Goal: Information Seeking & Learning: Learn about a topic

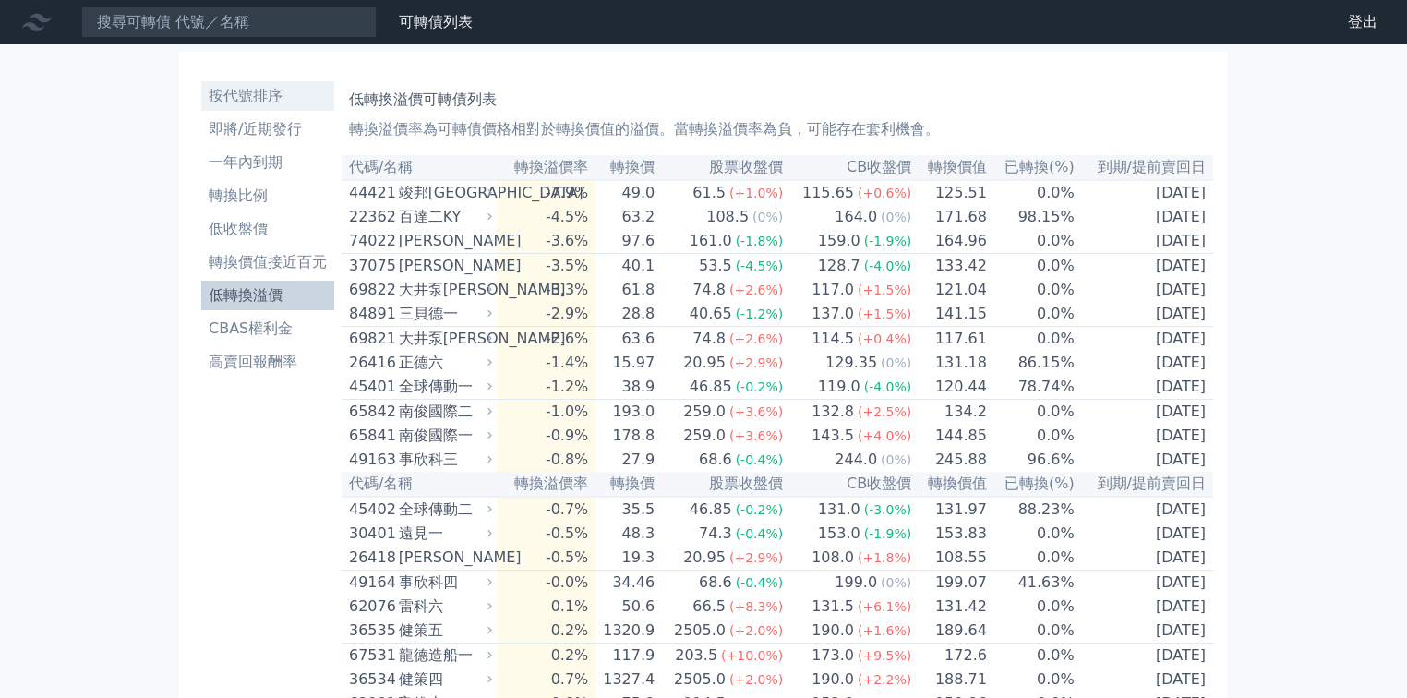
click at [245, 98] on li "按代號排序" at bounding box center [267, 96] width 133 height 22
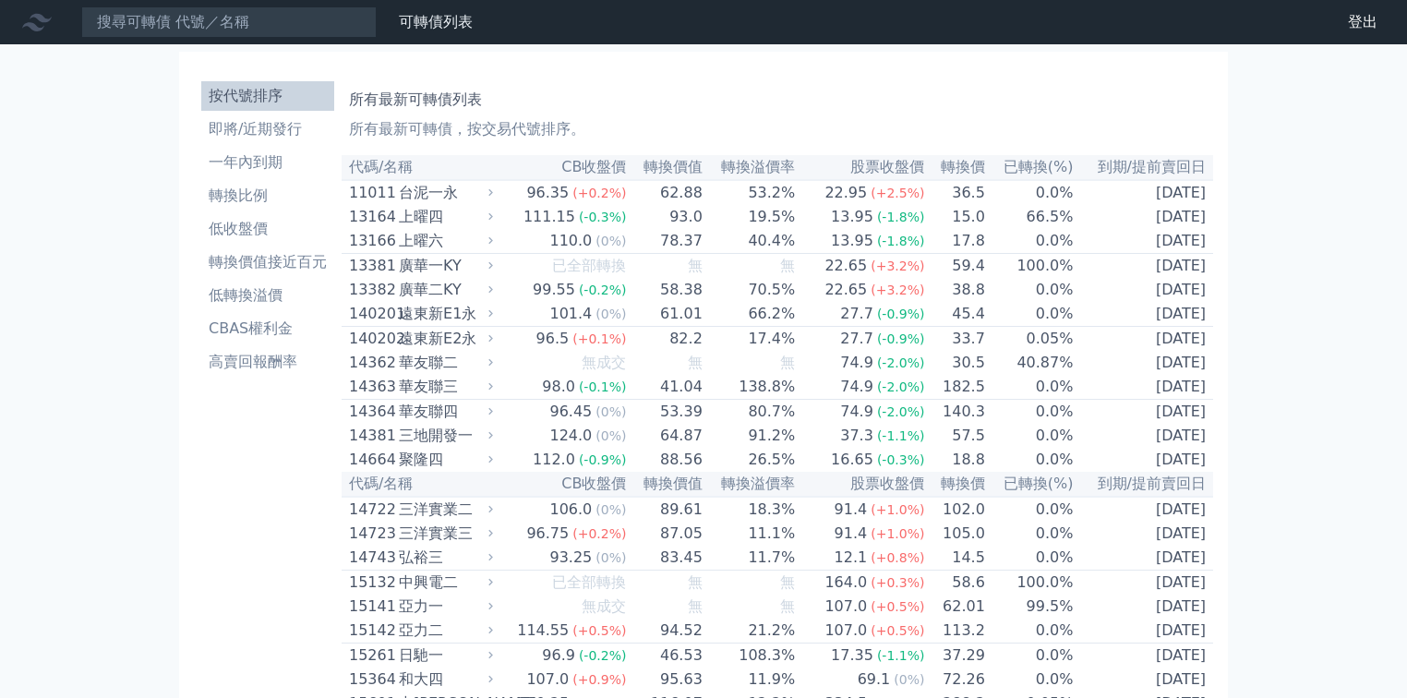
click at [245, 98] on li "按代號排序" at bounding box center [267, 96] width 133 height 22
click at [247, 26] on input at bounding box center [228, 21] width 295 height 31
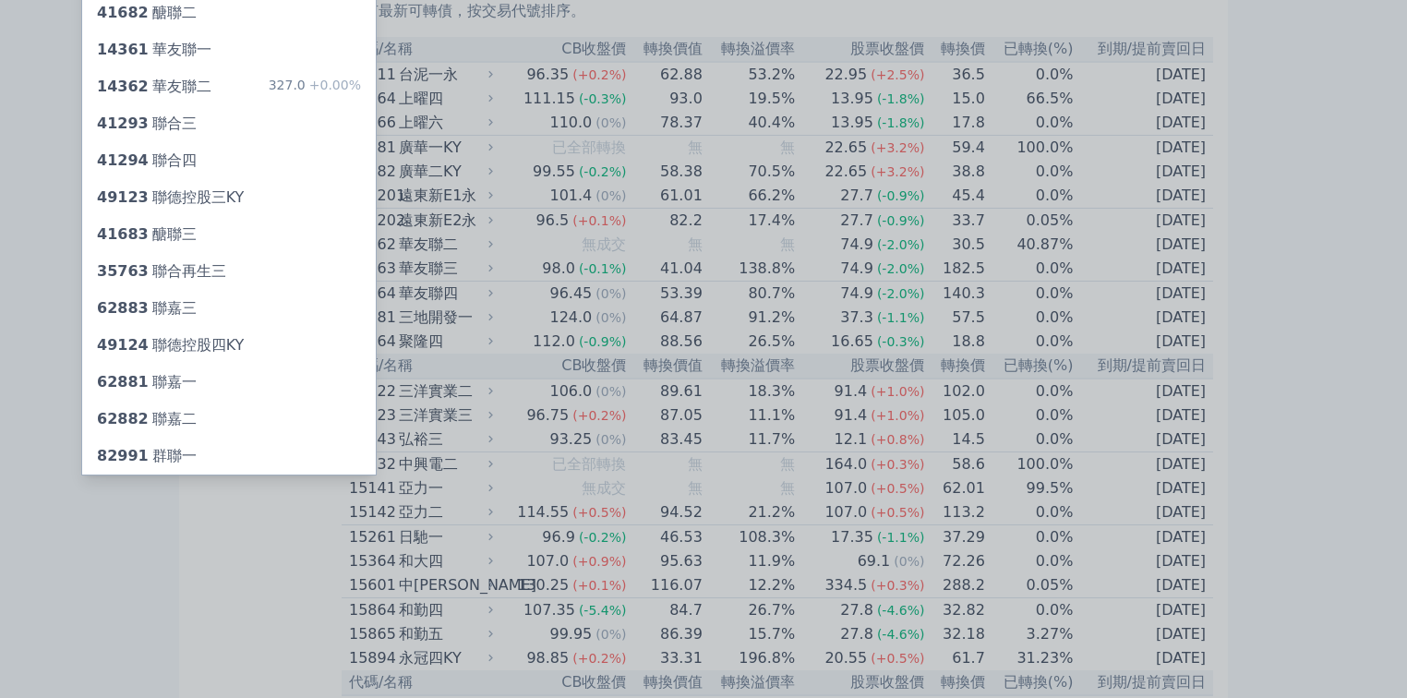
scroll to position [148, 0]
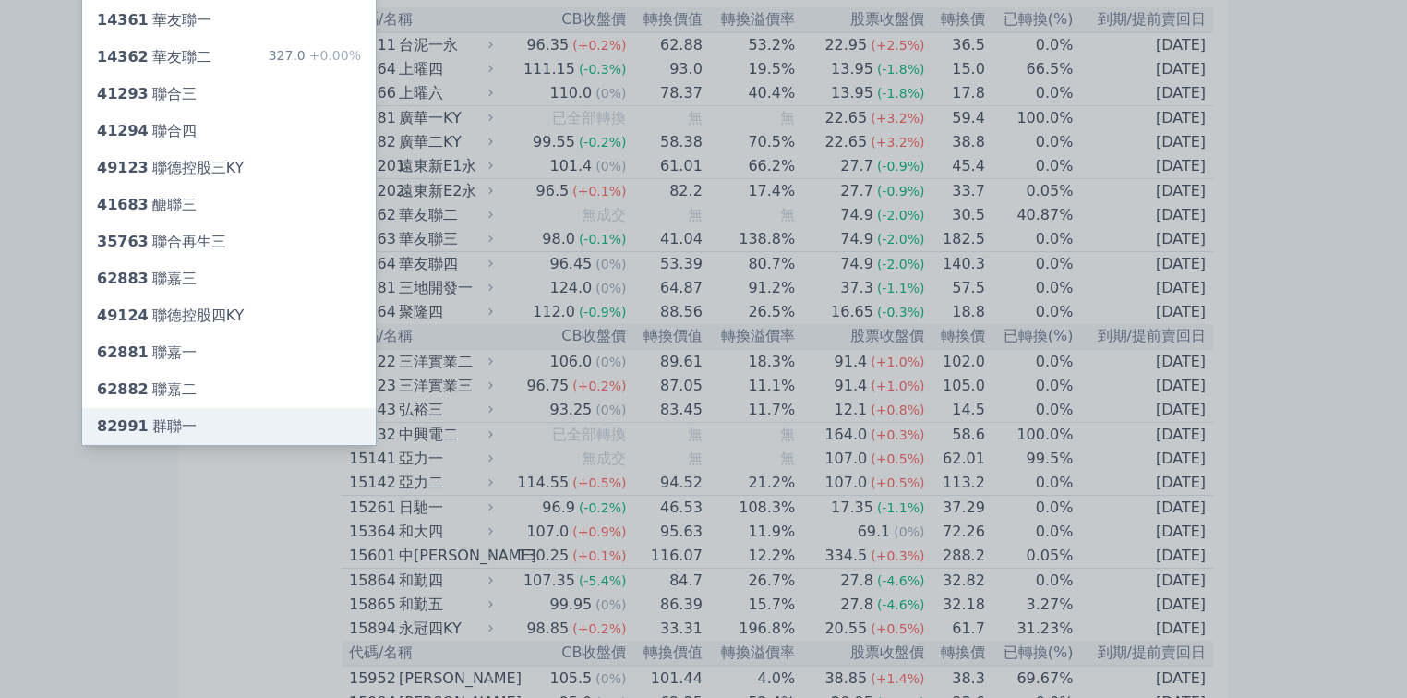
type input "聯"
click at [126, 428] on span "82991" at bounding box center [123, 426] width 52 height 18
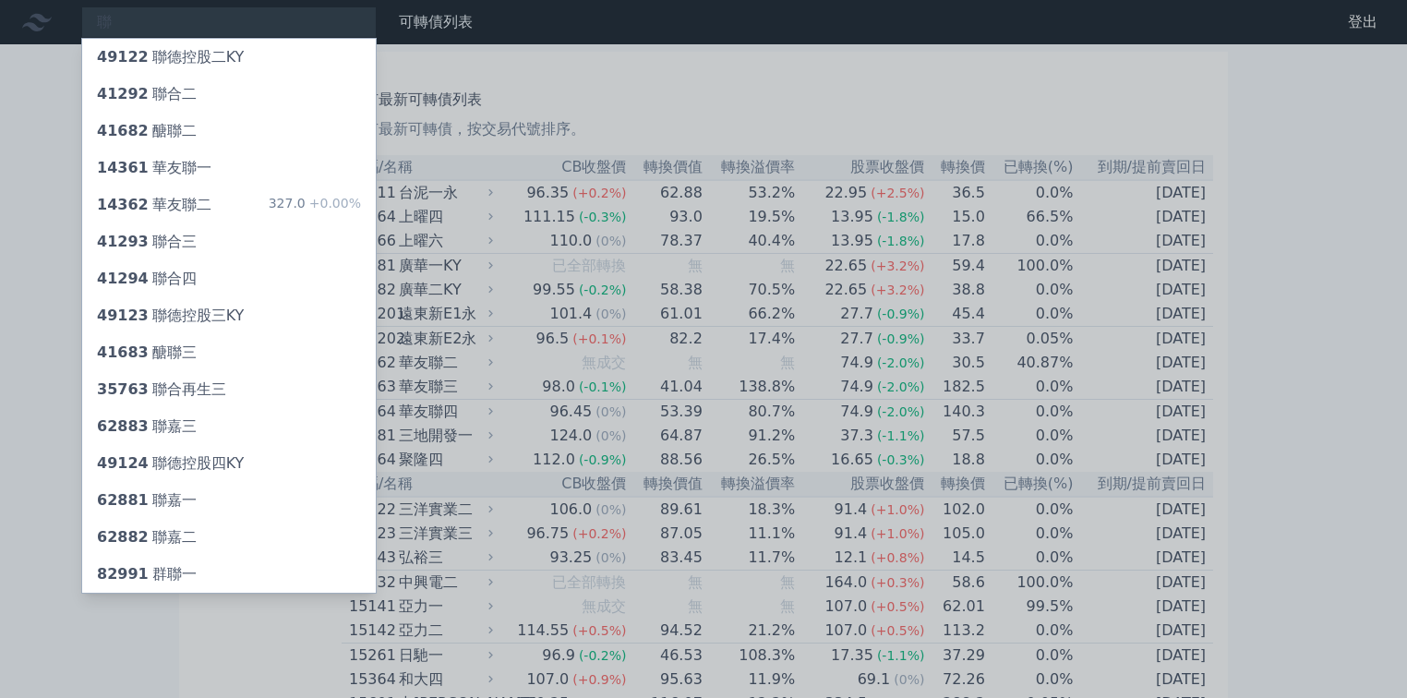
scroll to position [148, 0]
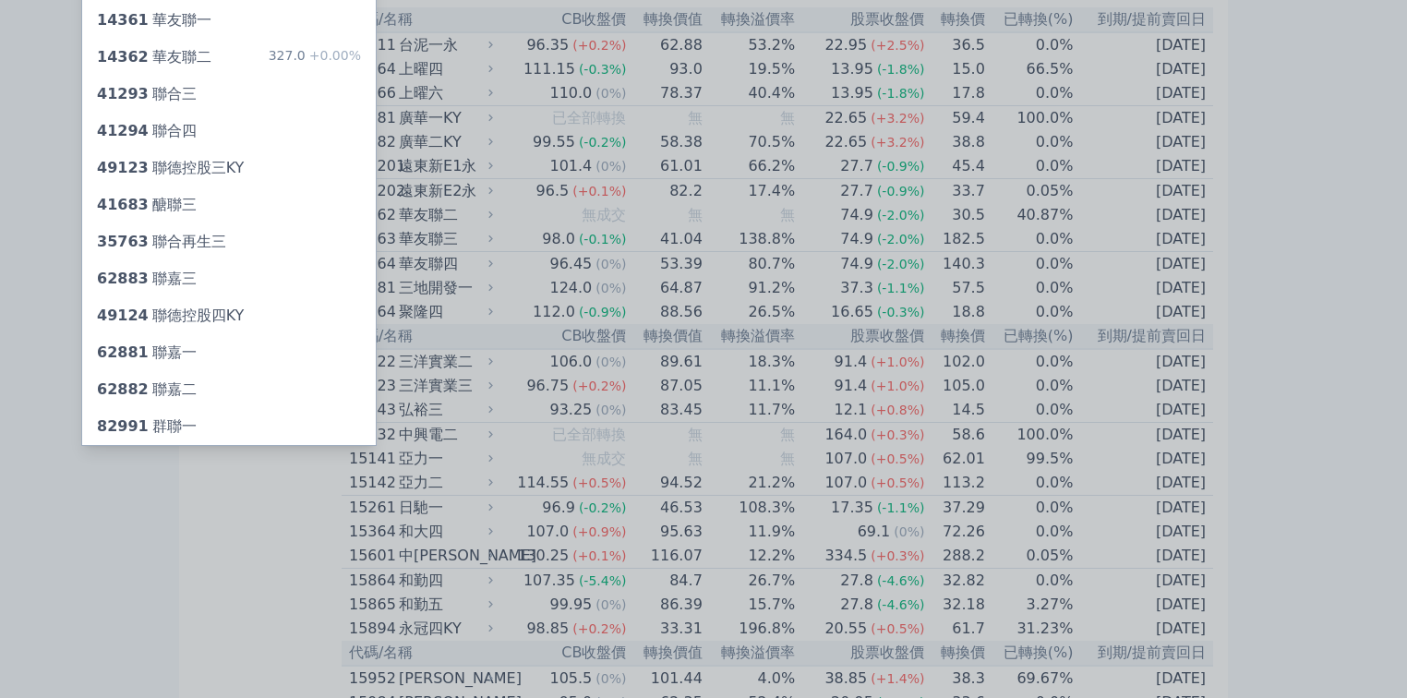
click at [274, 528] on div at bounding box center [703, 349] width 1407 height 698
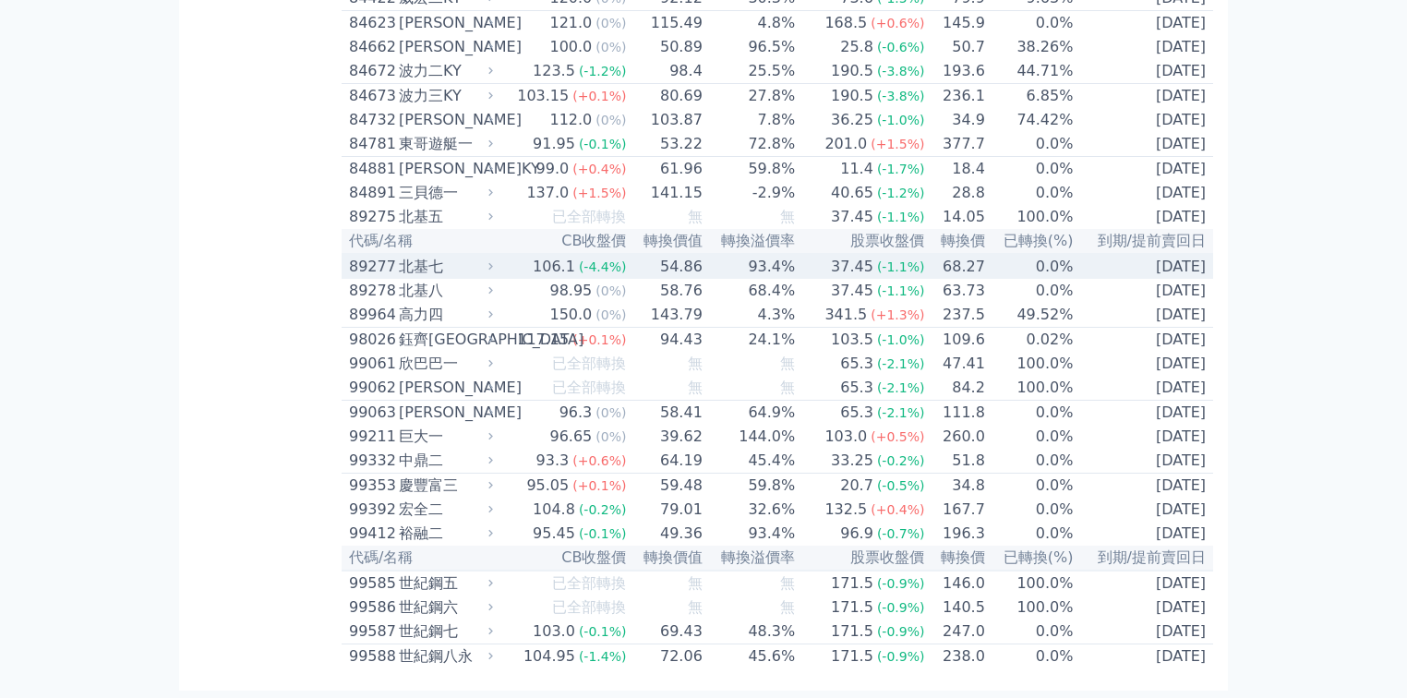
scroll to position [10310, 0]
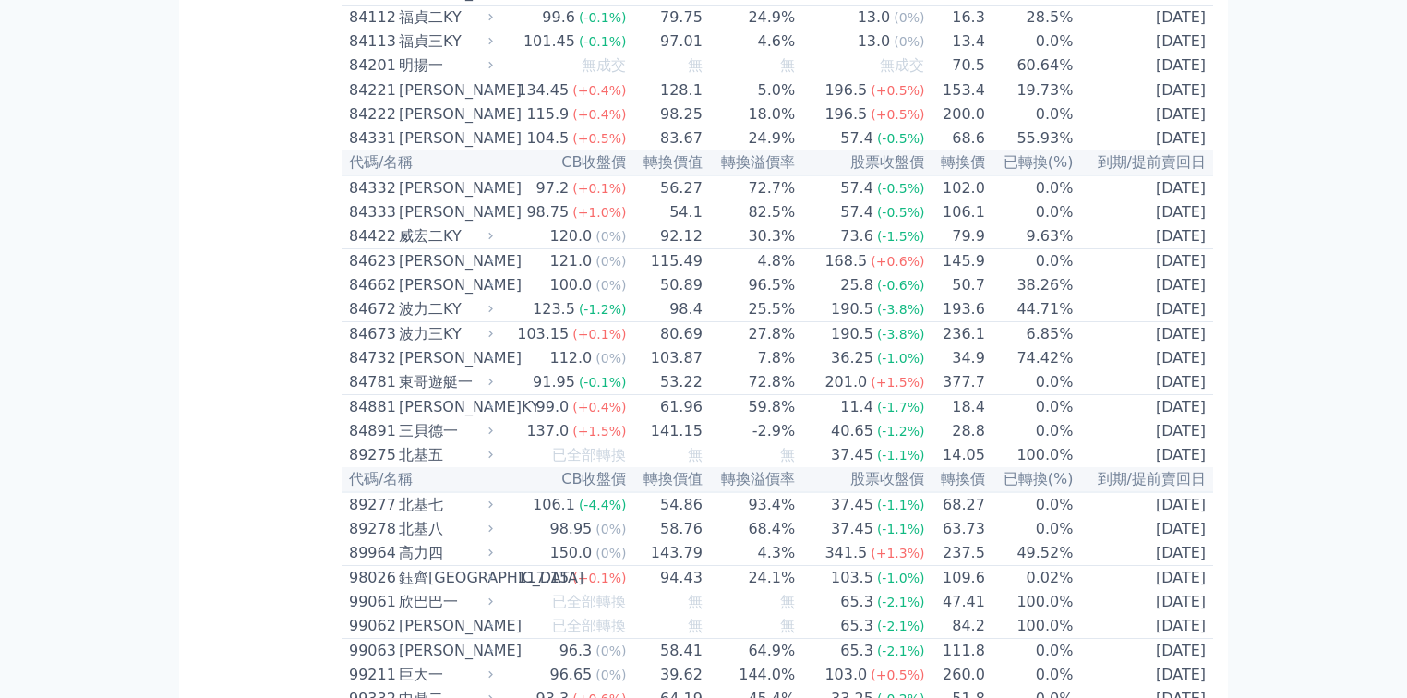
scroll to position [10457, 0]
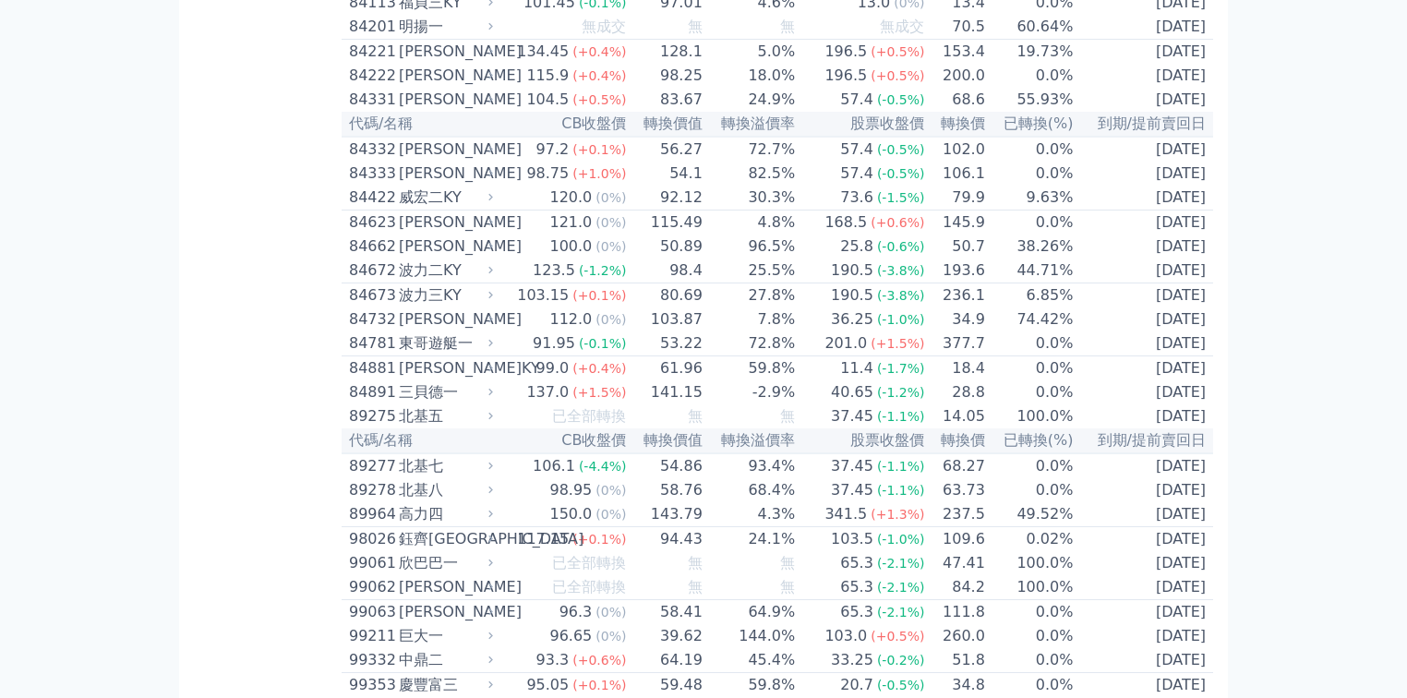
drag, startPoint x: 605, startPoint y: 555, endPoint x: 710, endPoint y: 557, distance: 104.3
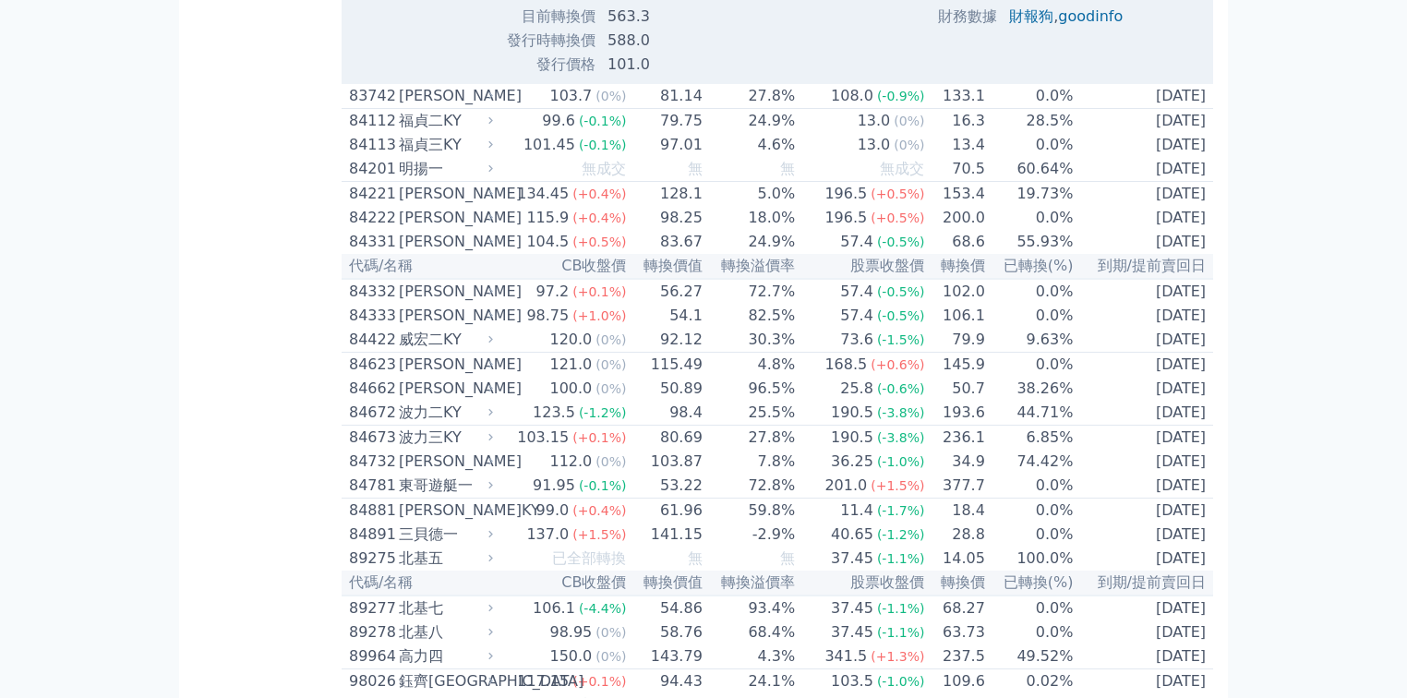
scroll to position [10310, 0]
